Goal: Task Accomplishment & Management: Manage account settings

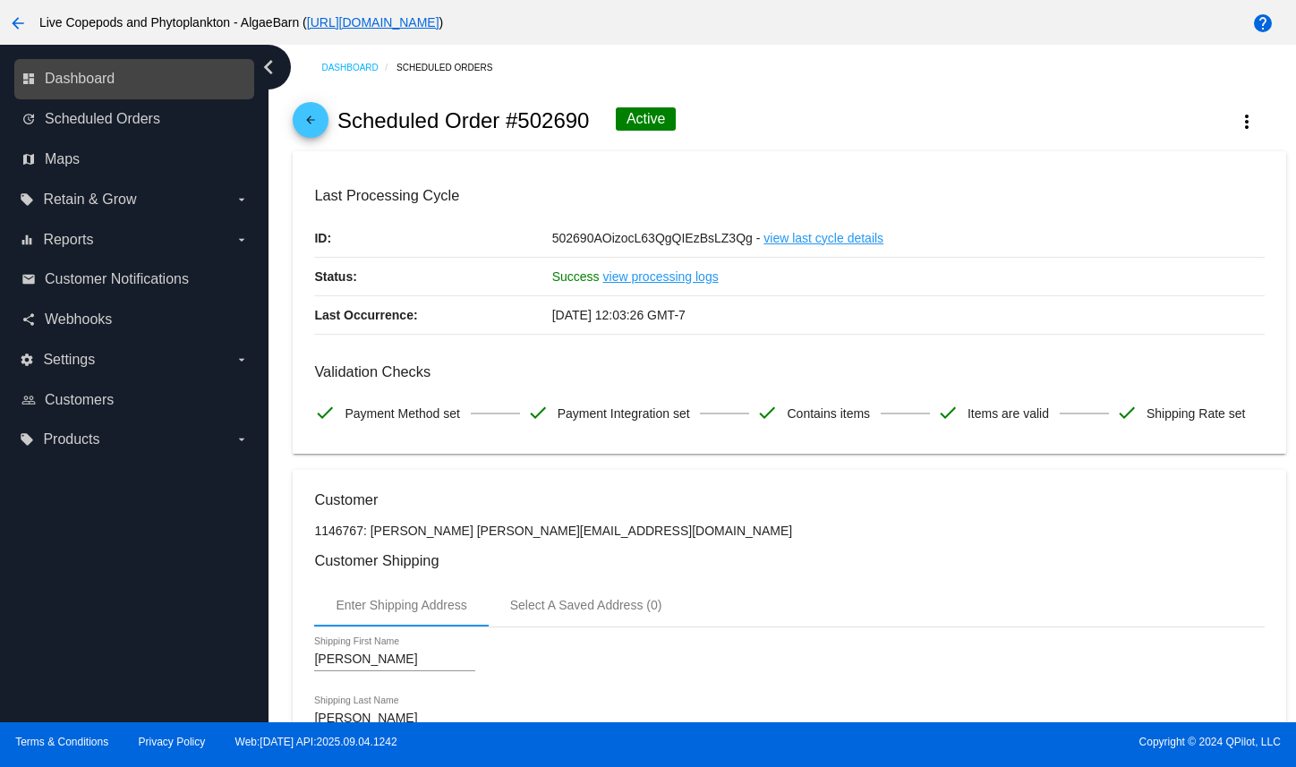
scroll to position [1595, 0]
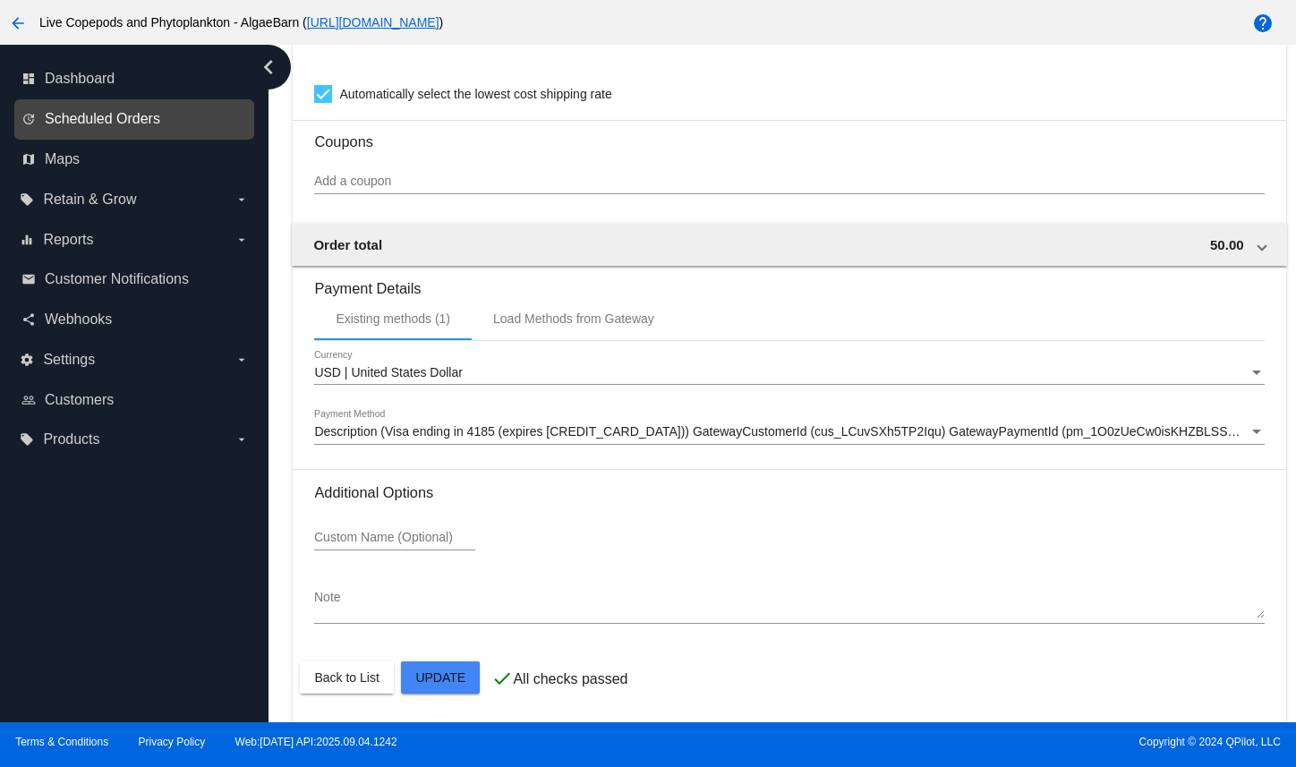
click at [131, 127] on span "Scheduled Orders" at bounding box center [102, 119] width 115 height 16
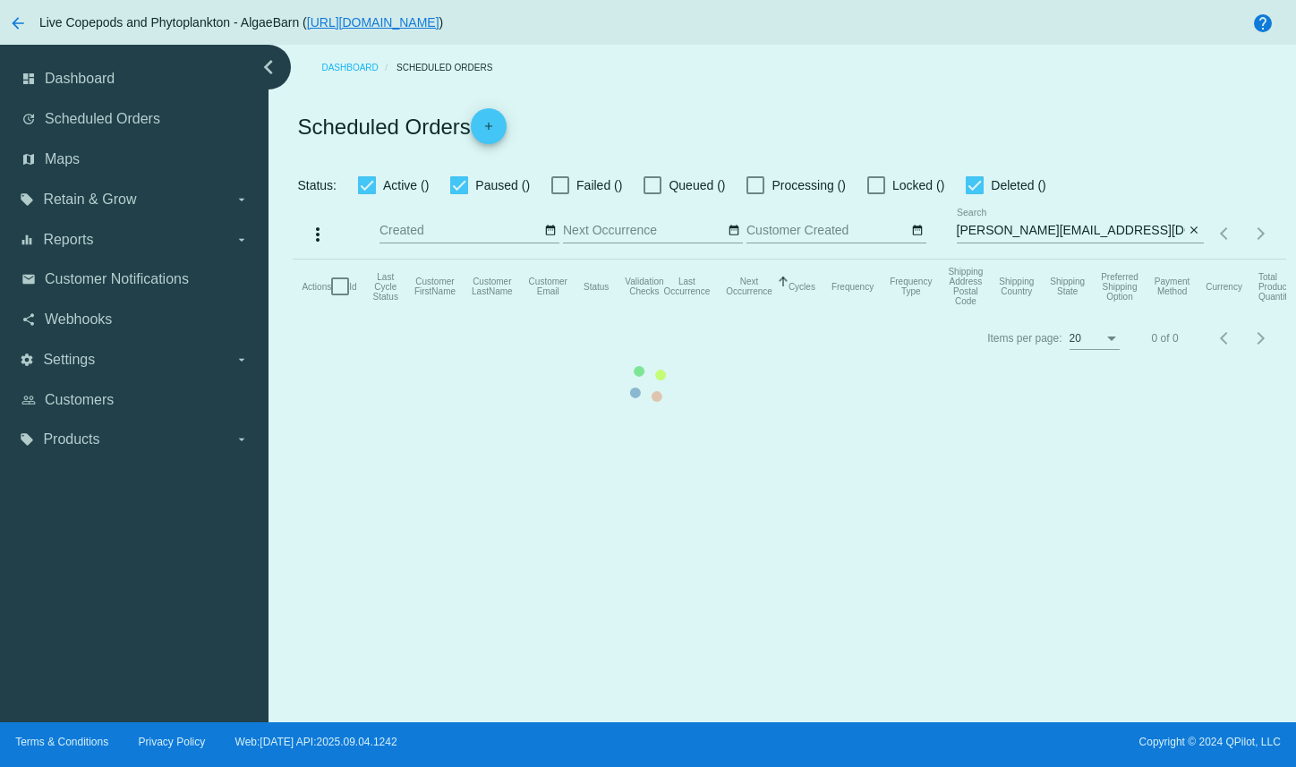
checkbox input "true"
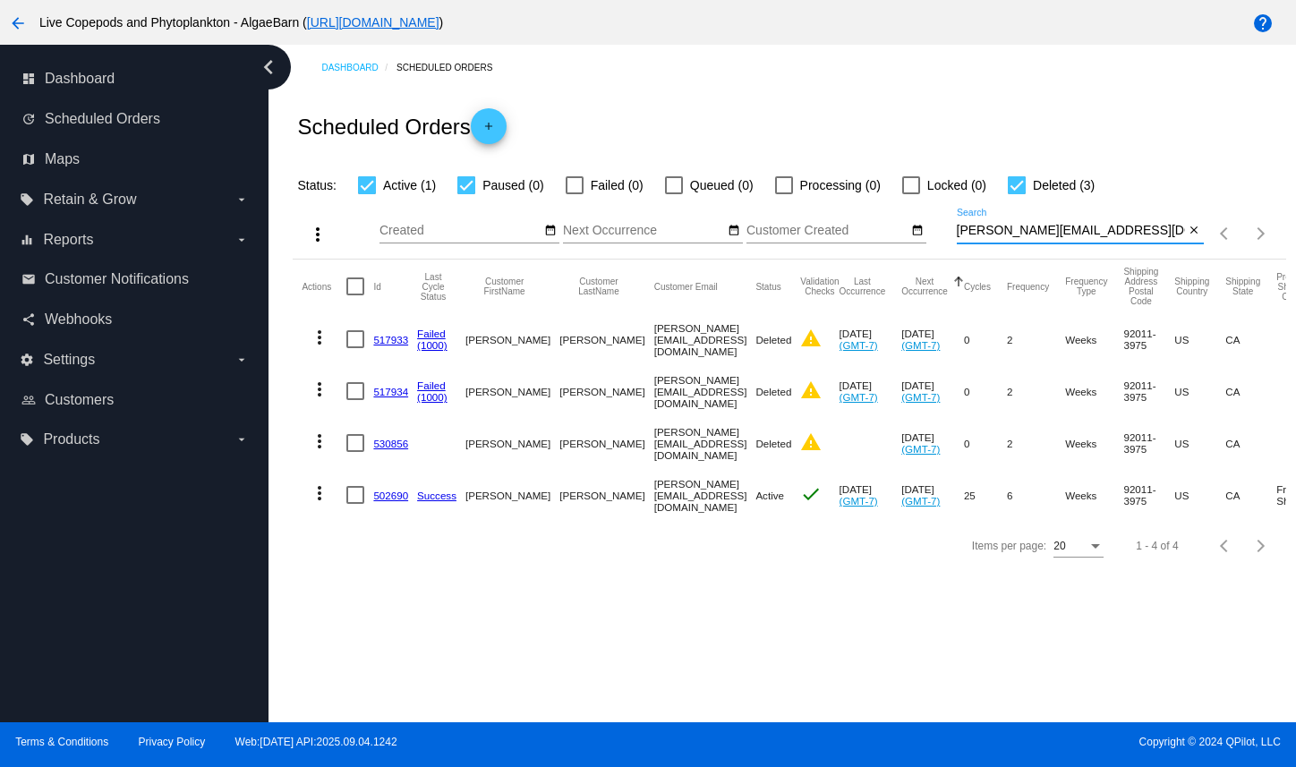
drag, startPoint x: 1139, startPoint y: 253, endPoint x: 955, endPoint y: 262, distance: 184.6
click at [955, 260] on div "more_vert Sep Jan Feb Mar [DATE]" at bounding box center [789, 228] width 992 height 64
paste input "[EMAIL_ADDRESS]"
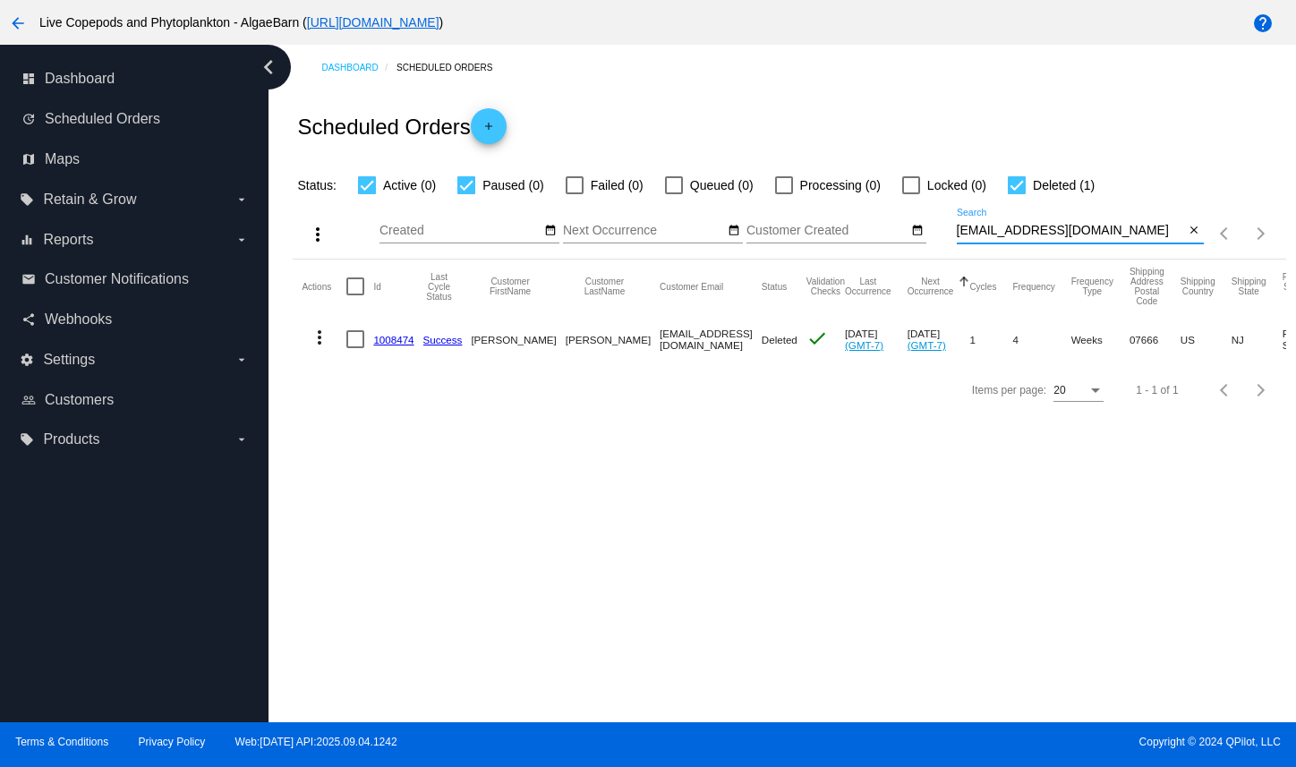
type input "[EMAIL_ADDRESS][DOMAIN_NAME]"
click at [327, 348] on mat-icon "more_vert" at bounding box center [319, 337] width 21 height 21
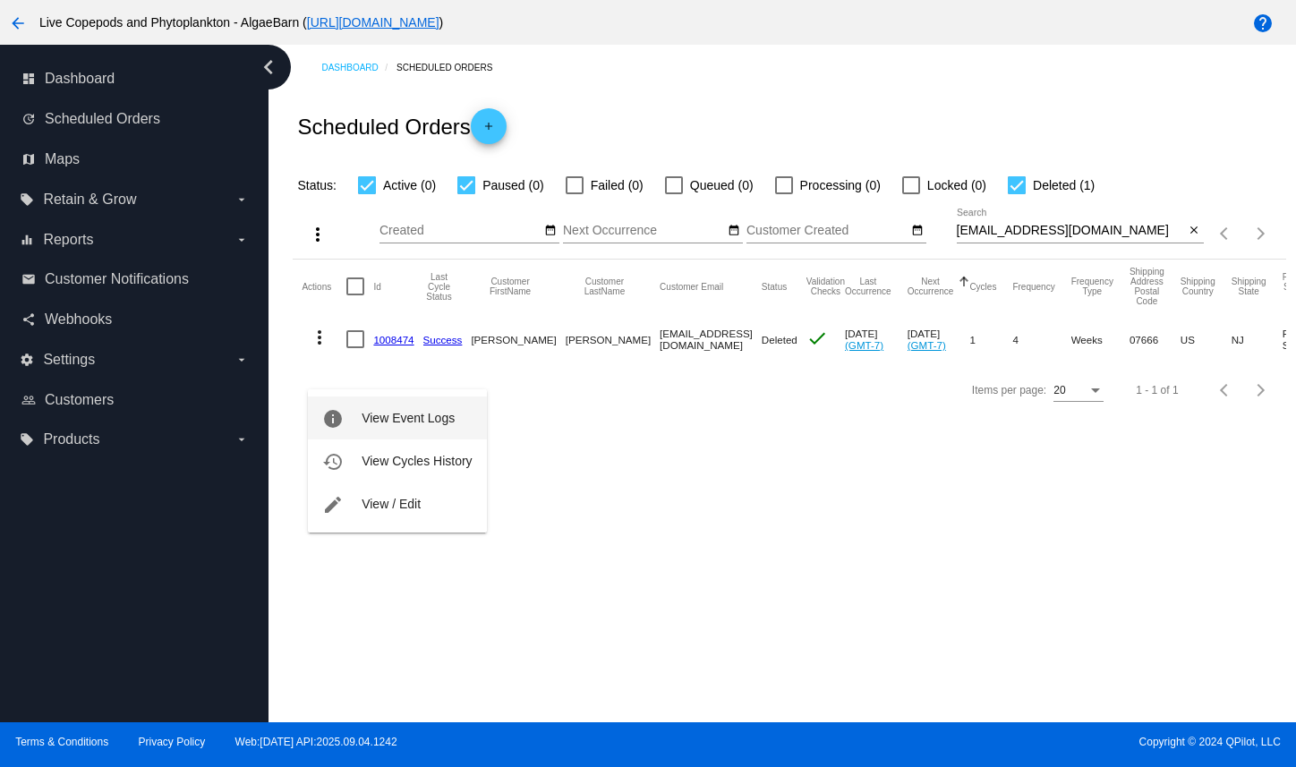
click at [355, 415] on button "info View Event Logs" at bounding box center [397, 417] width 178 height 43
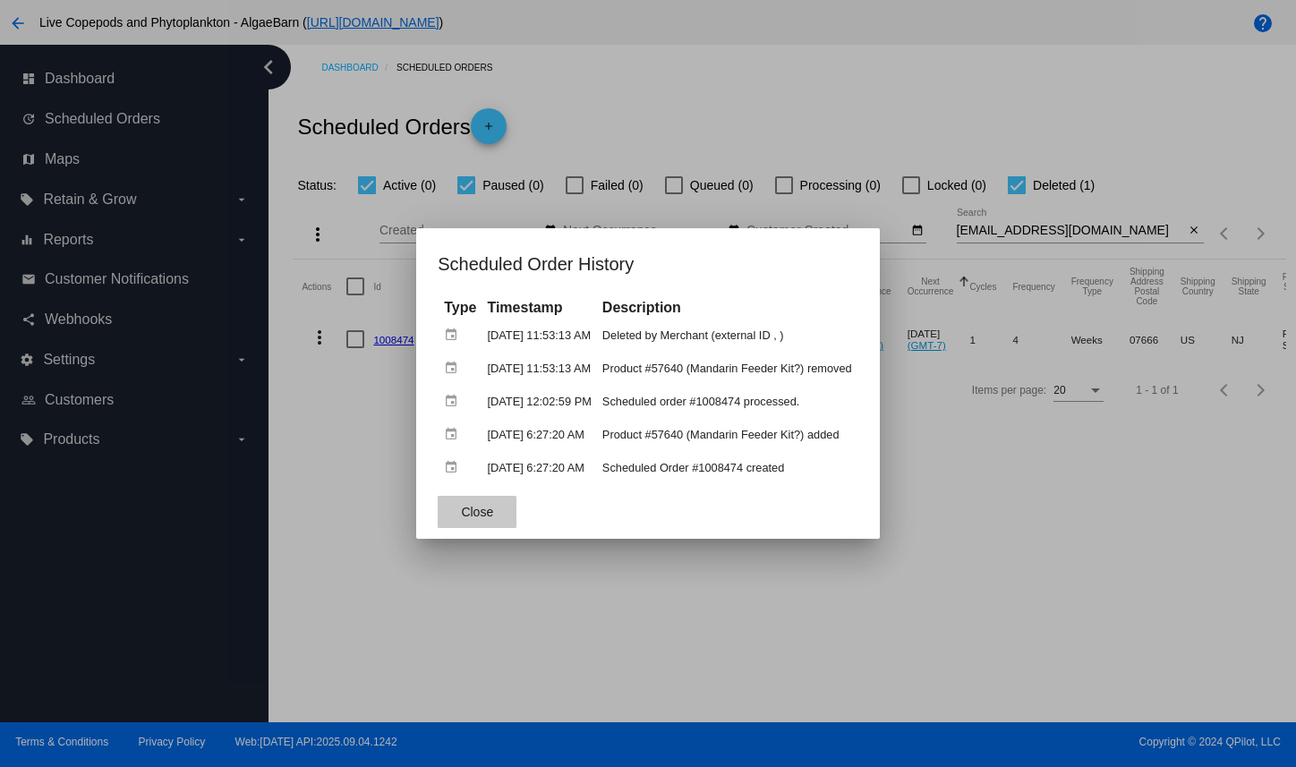
click at [461, 512] on span "Close" at bounding box center [477, 512] width 32 height 14
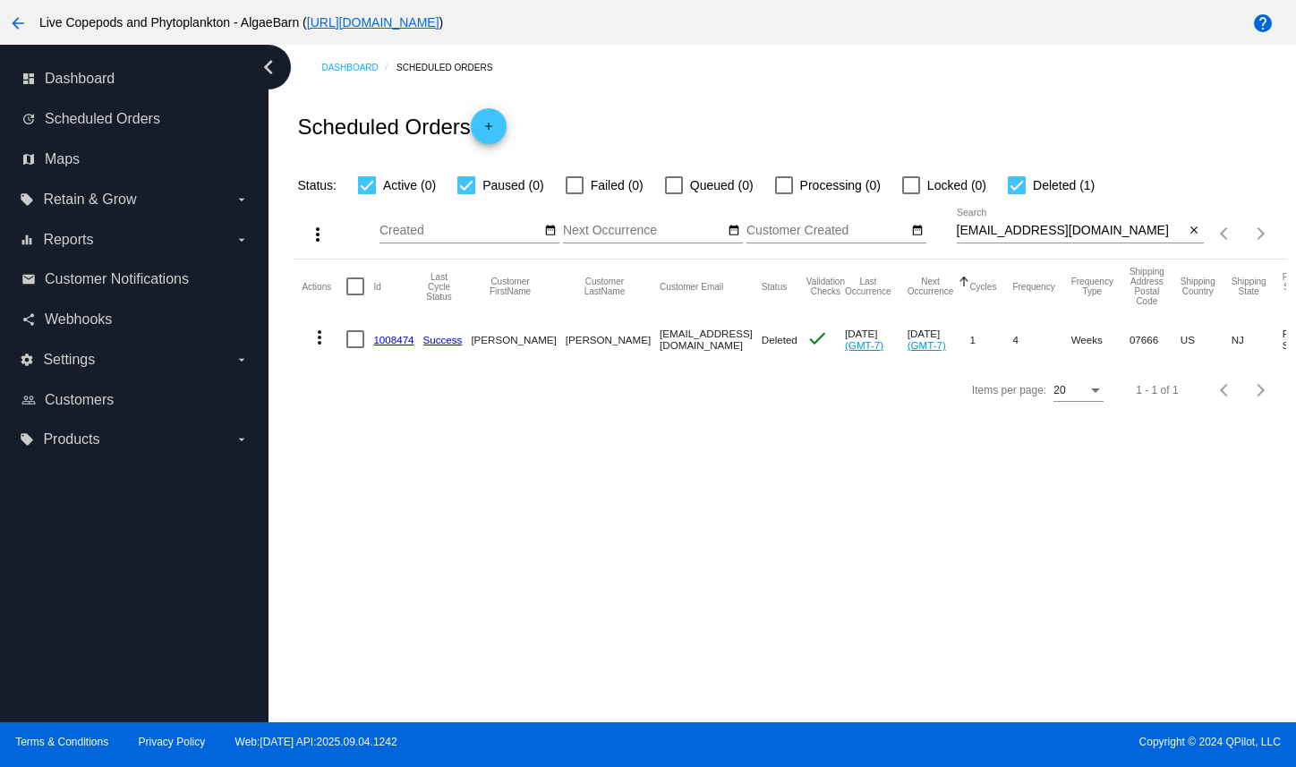
click at [224, 38] on div "arrow_back Live Copepods and Phytoplankton - AlgaeBarn ( [URL][DOMAIN_NAME] )" at bounding box center [540, 22] width 1080 height 36
